Goal: Transaction & Acquisition: Purchase product/service

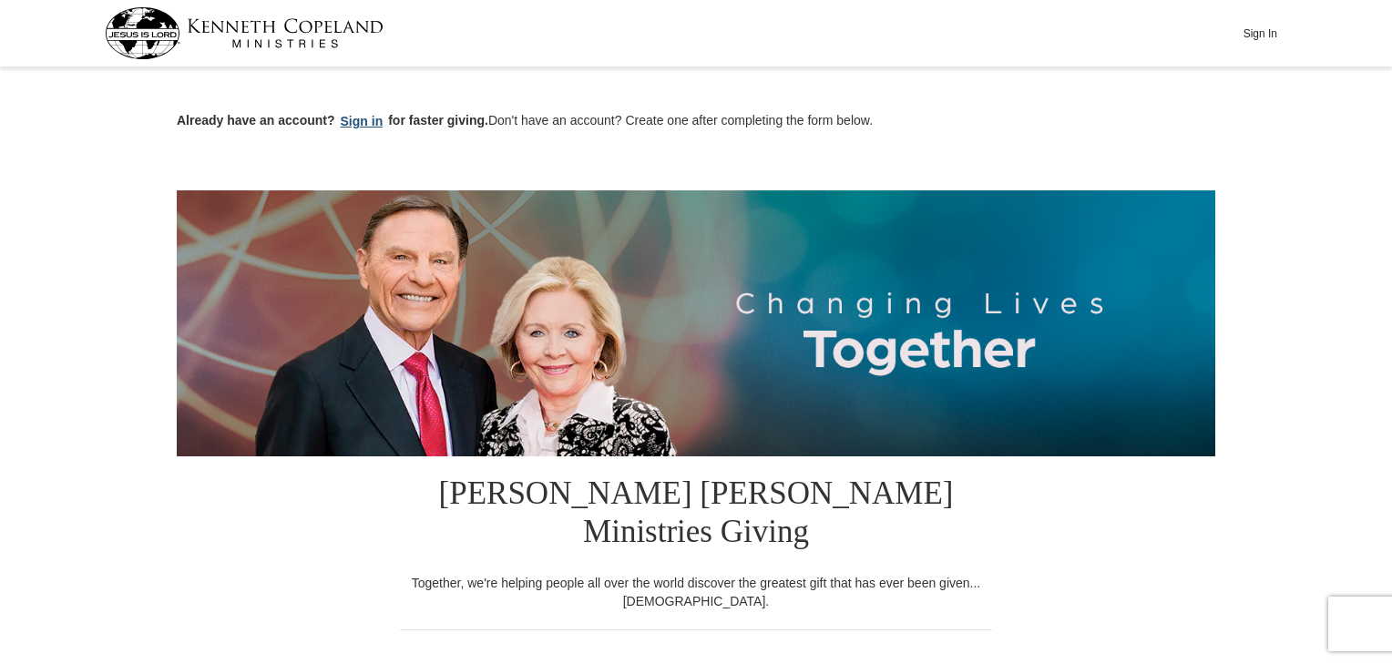
click at [350, 120] on button "Sign in" at bounding box center [362, 121] width 54 height 21
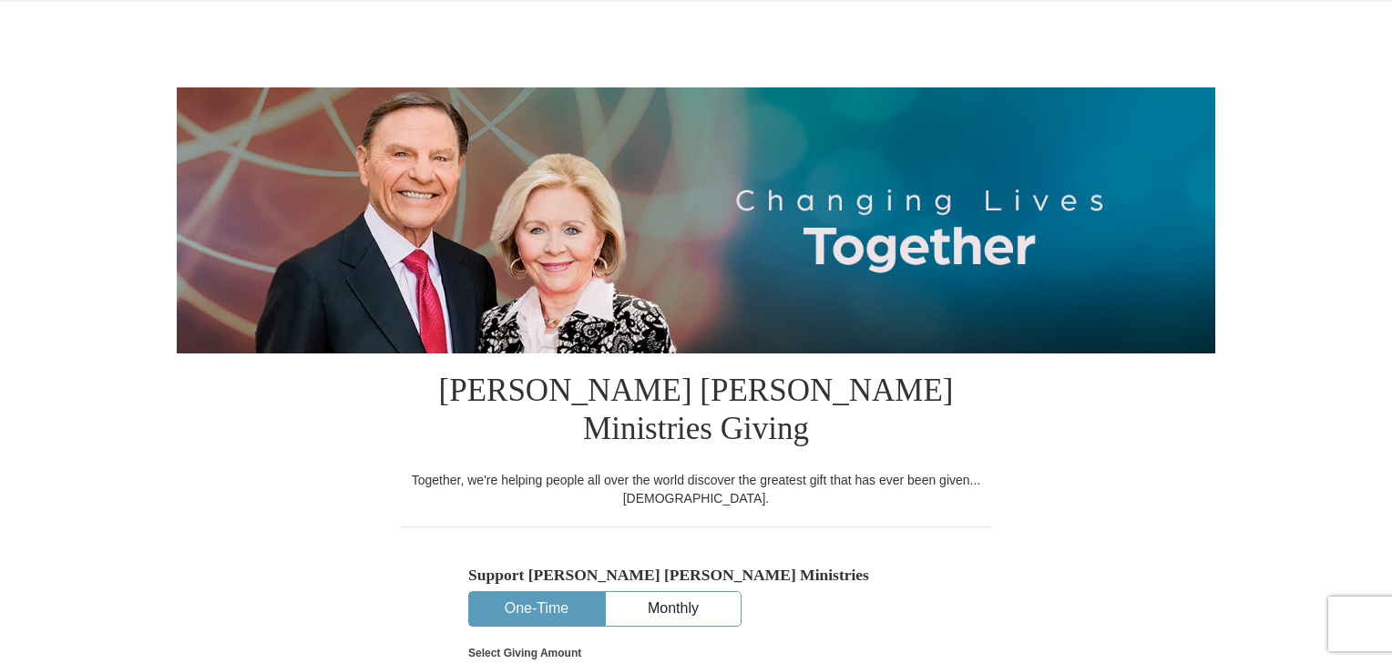
select select "MN"
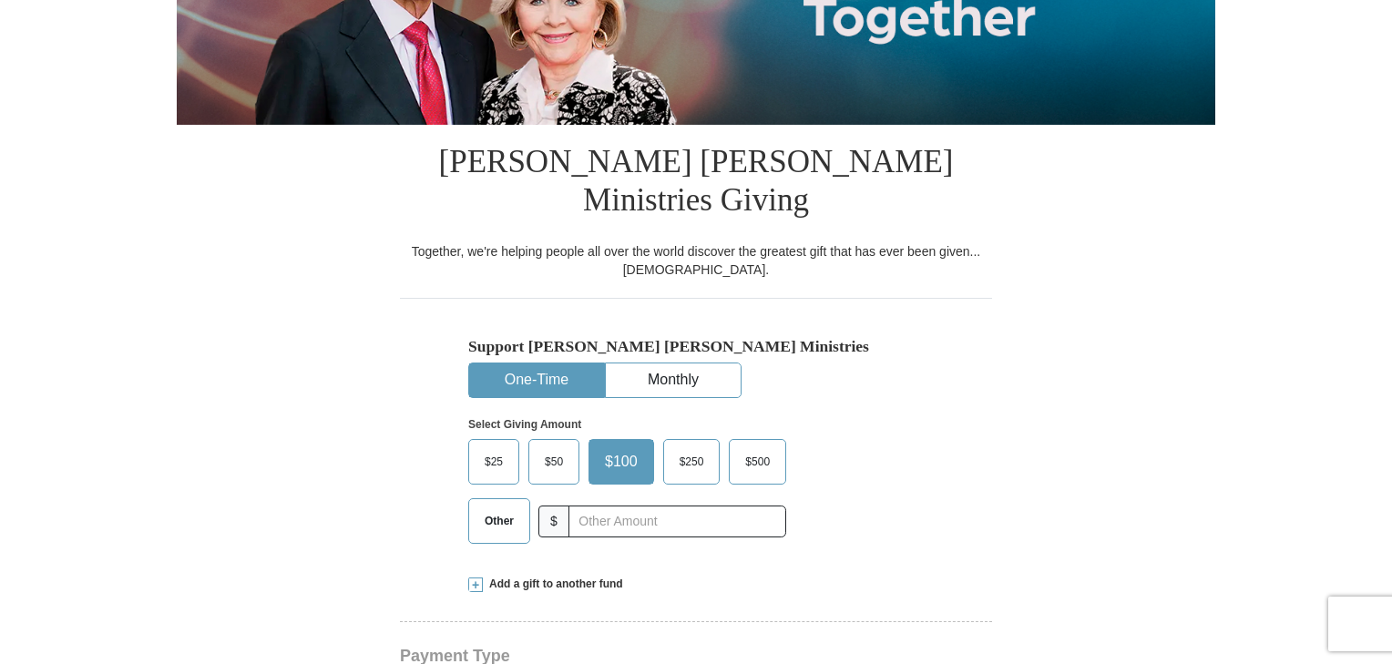
scroll to position [364, 0]
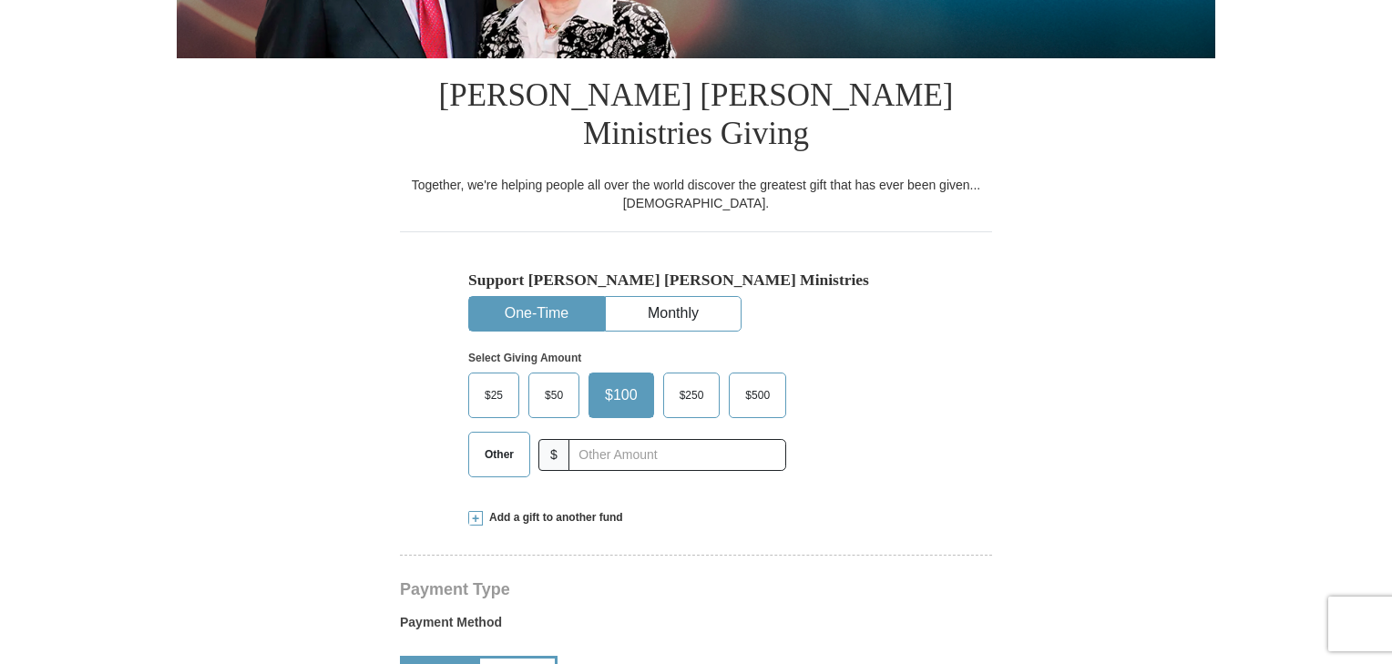
click at [515, 441] on span "Other" at bounding box center [499, 454] width 47 height 27
click at [0, 0] on input "Other" at bounding box center [0, 0] width 0 height 0
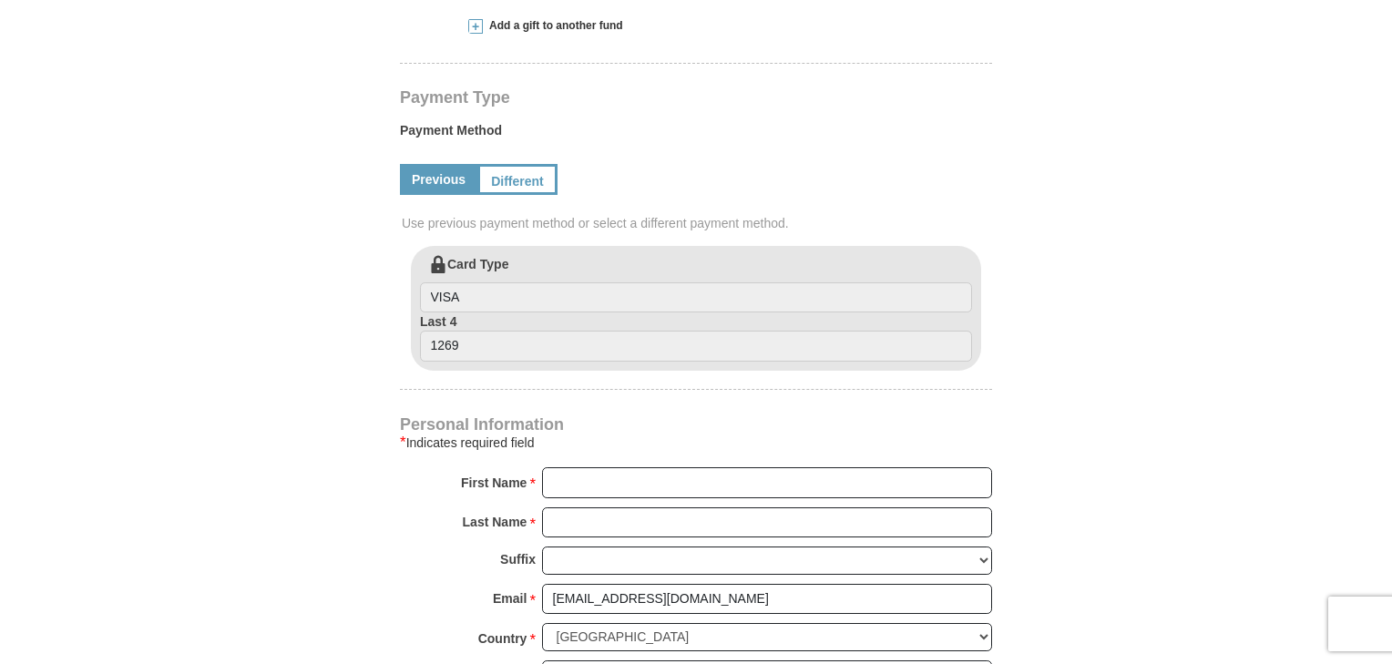
scroll to position [875, 0]
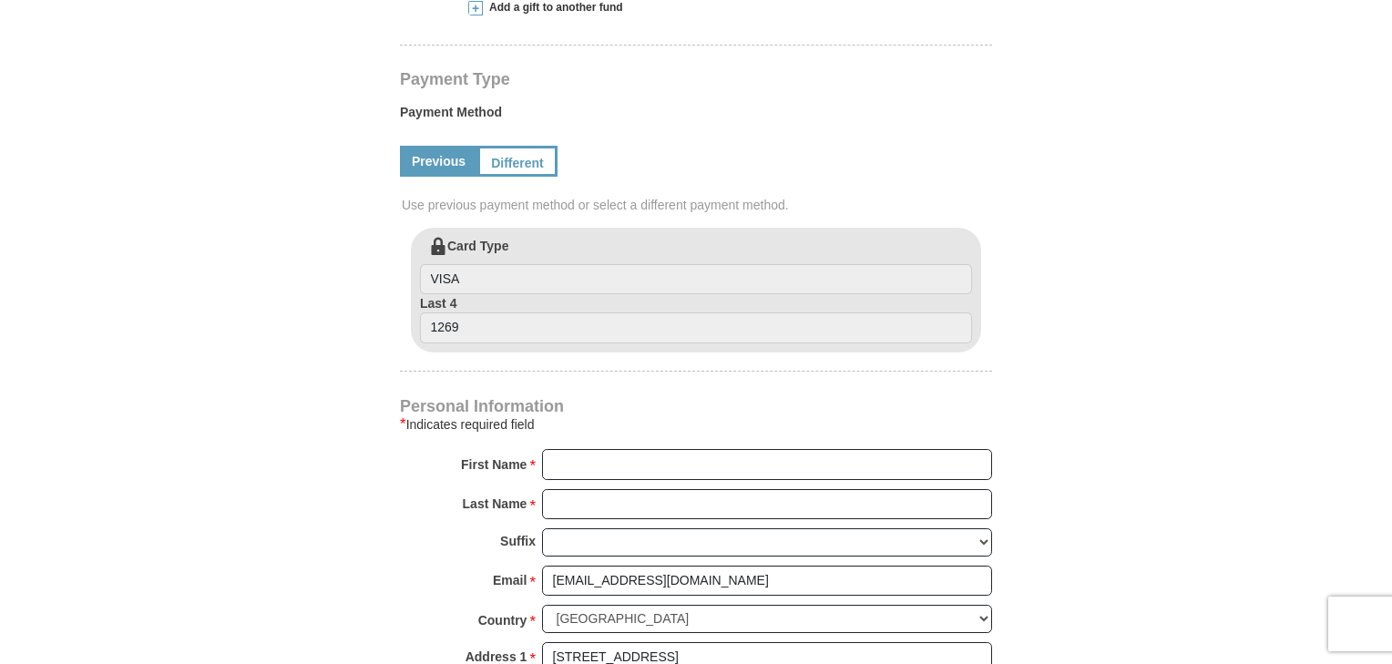
type input "200"
click at [629, 449] on input "First Name *" at bounding box center [767, 464] width 450 height 31
type input "Deeper"
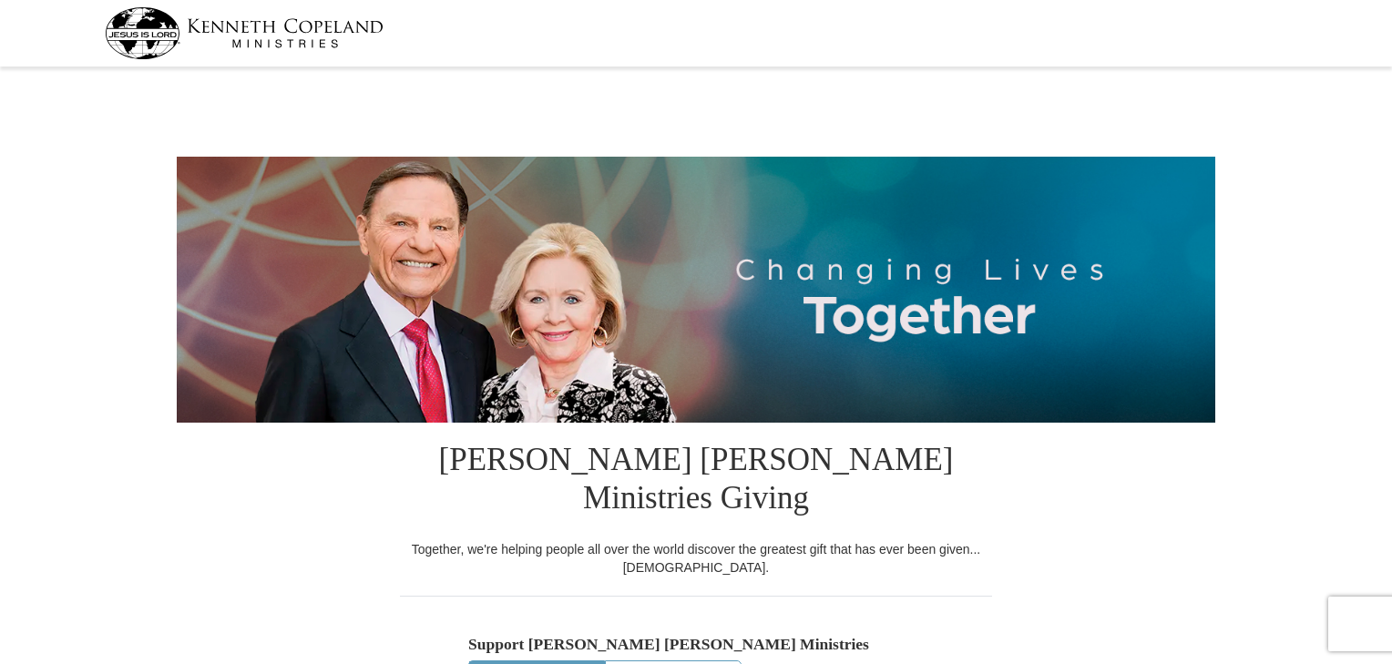
select select "MN"
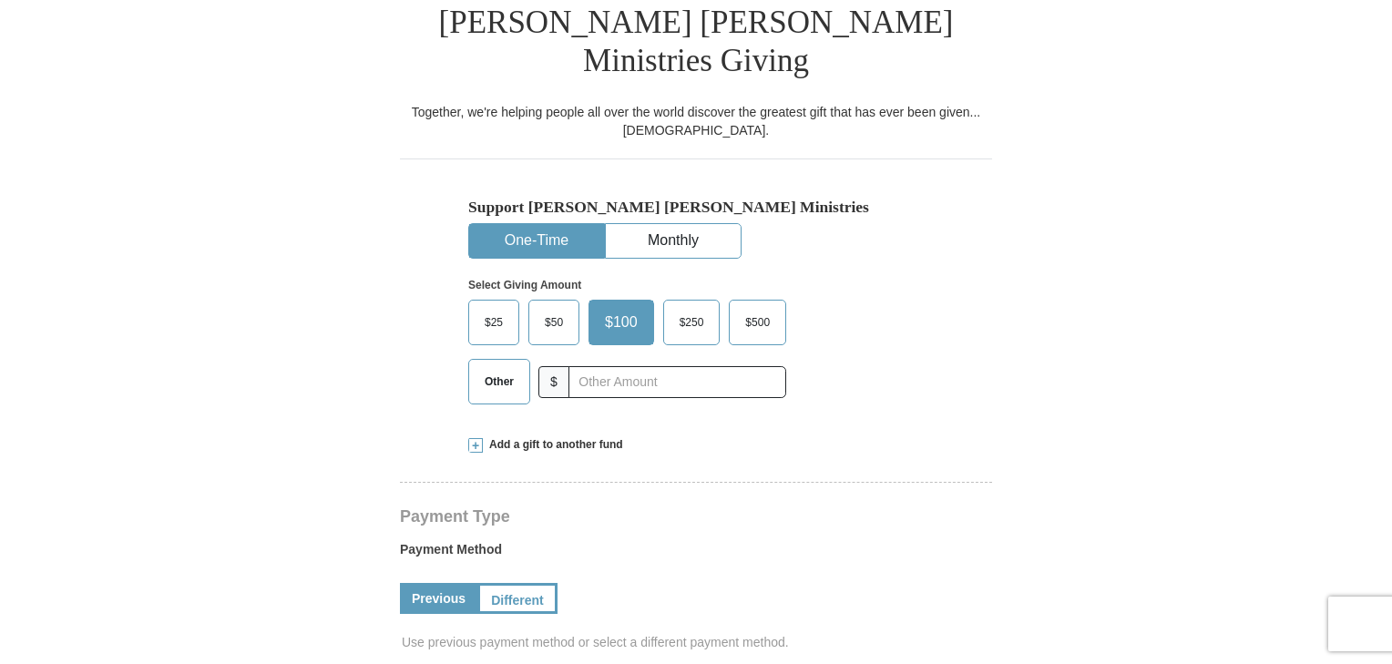
scroll to position [510, 0]
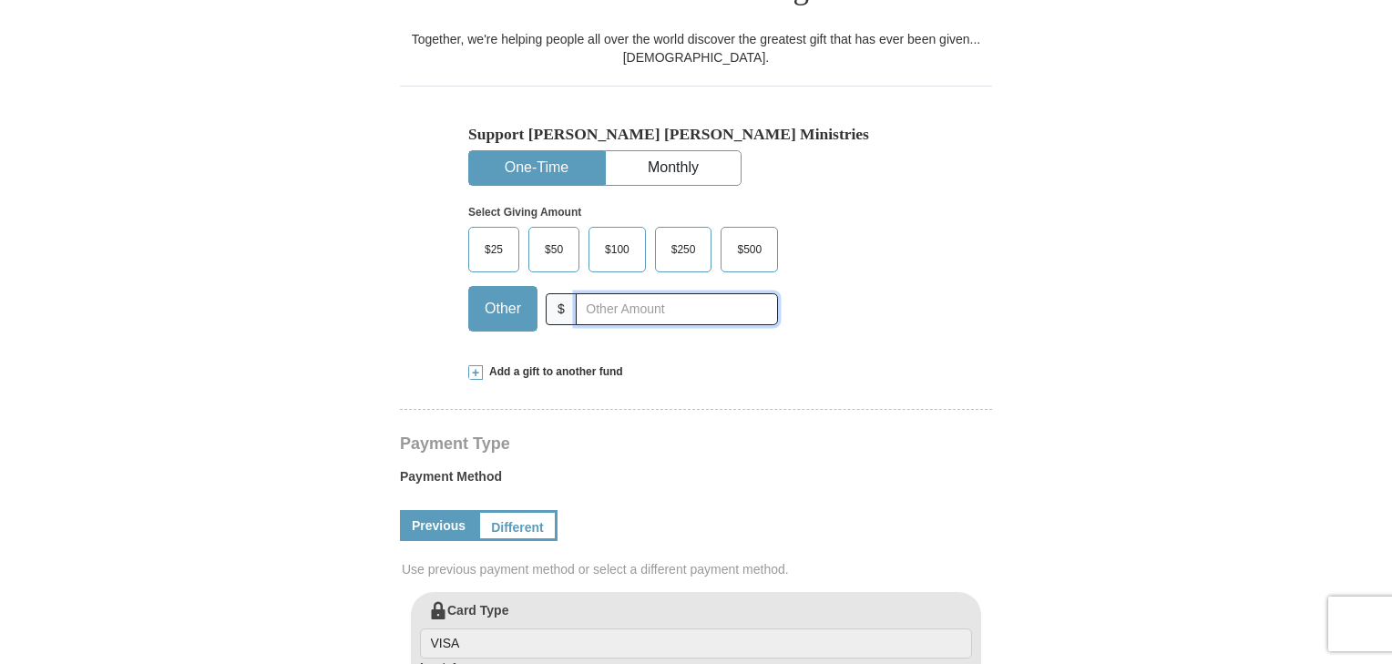
click at [700, 293] on input "text" at bounding box center [677, 309] width 202 height 32
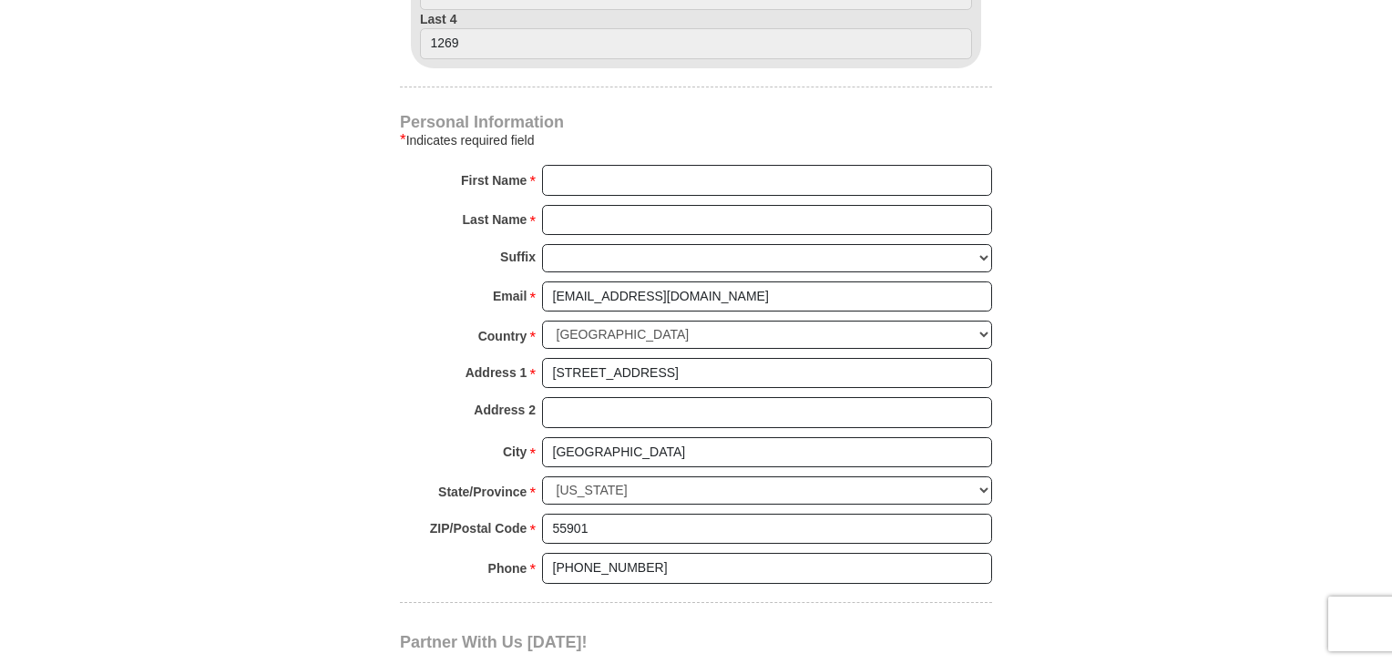
scroll to position [947, 0]
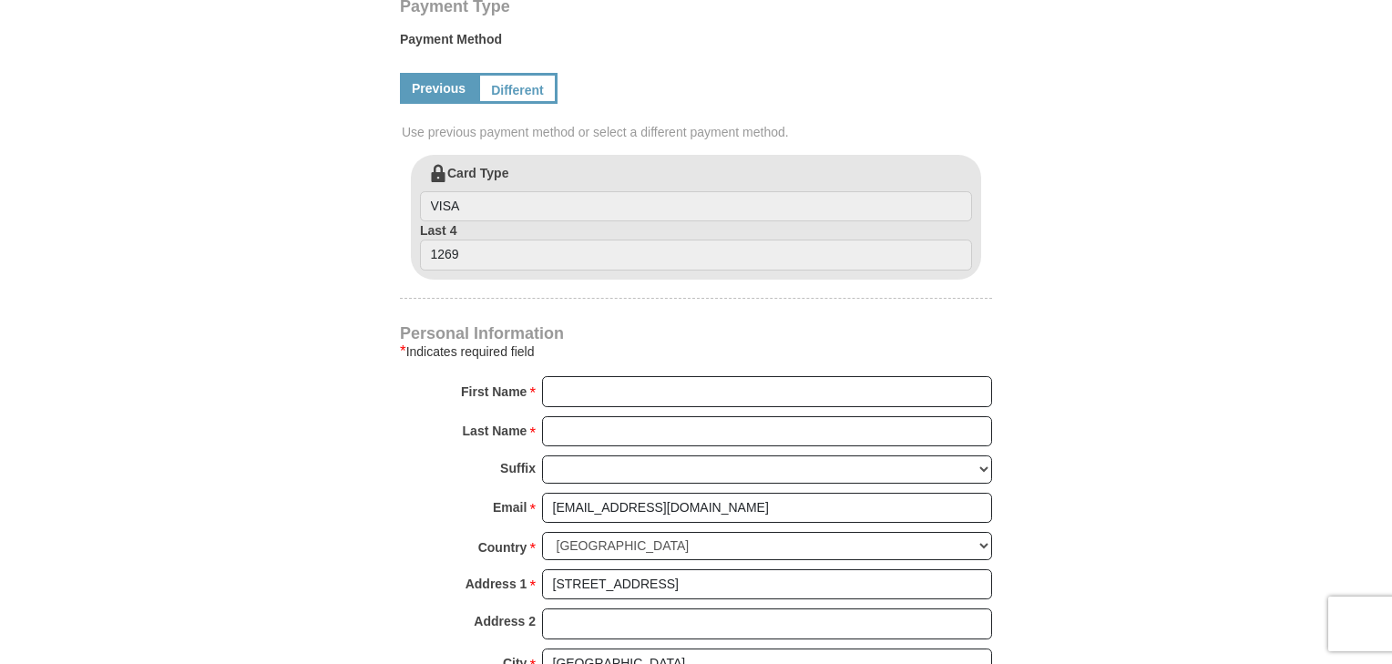
type input "200"
click at [646, 376] on input "First Name *" at bounding box center [767, 391] width 450 height 31
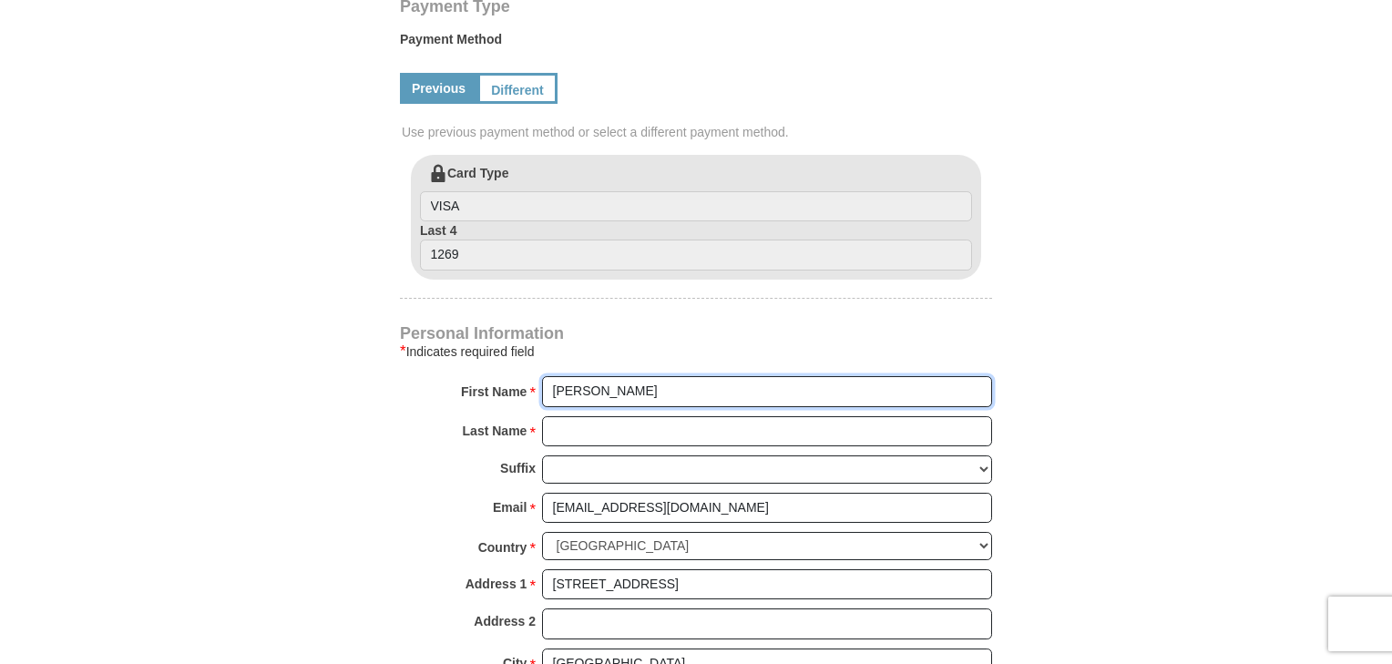
type input "Deeper Waters"
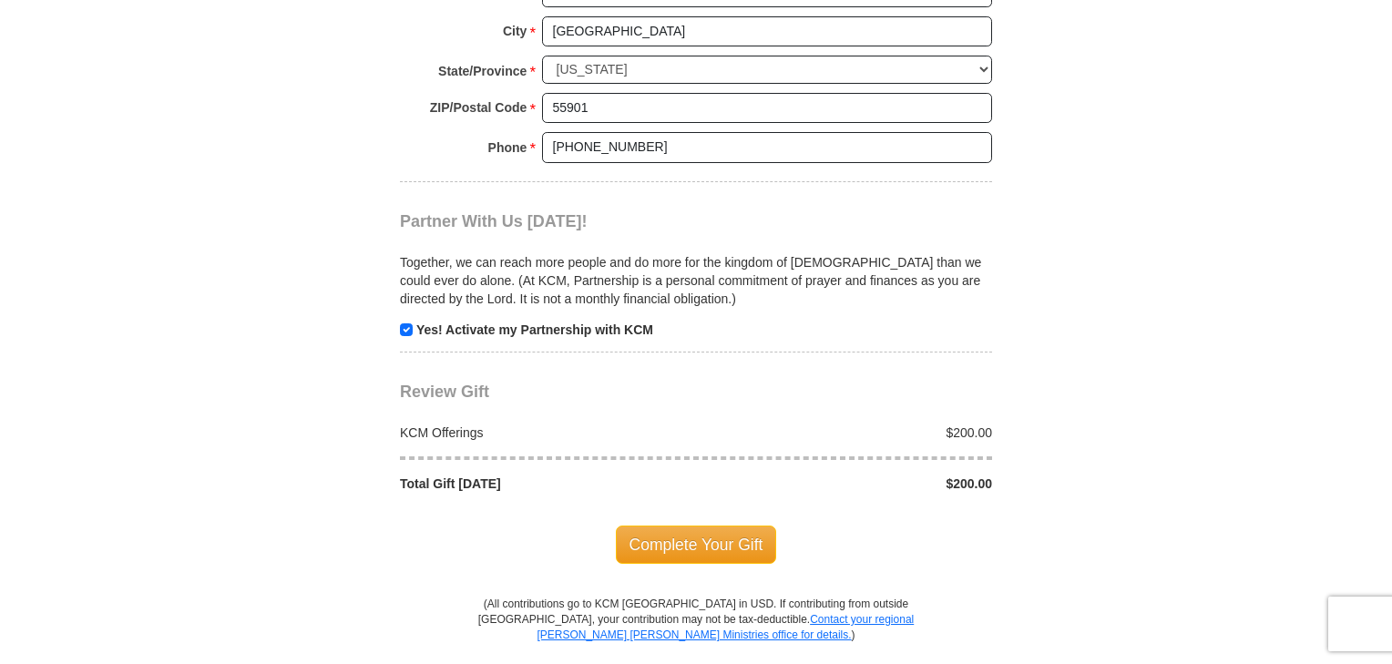
scroll to position [1603, 0]
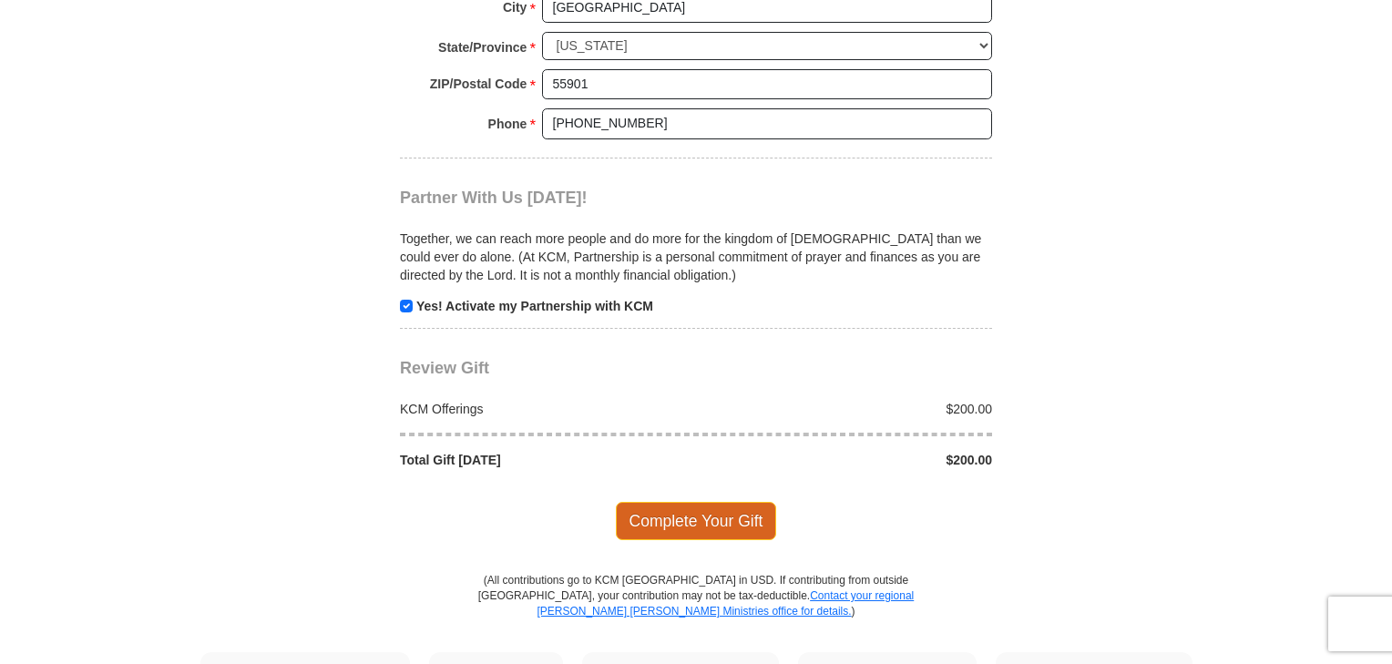
type input "Bible Church"
click at [707, 502] on span "Complete Your Gift" at bounding box center [696, 521] width 161 height 38
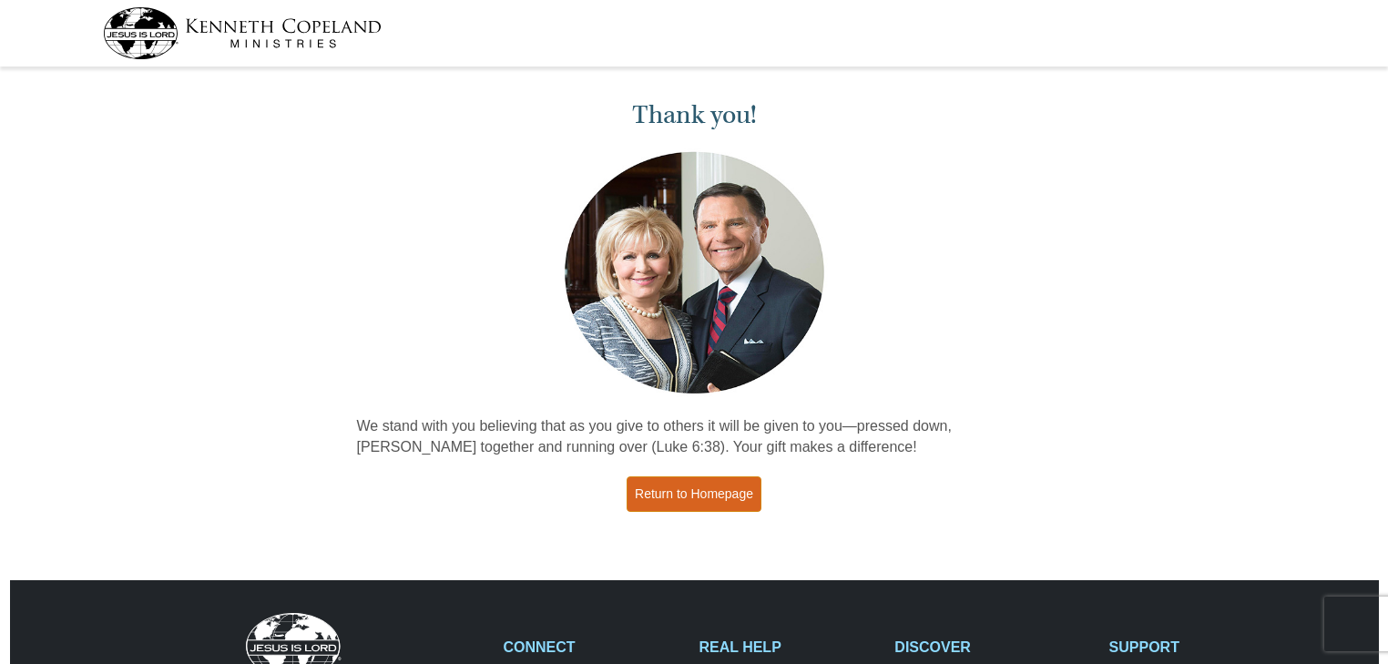
click at [695, 490] on link "Return to Homepage" at bounding box center [694, 494] width 135 height 36
